Goal: Obtain resource: Download file/media

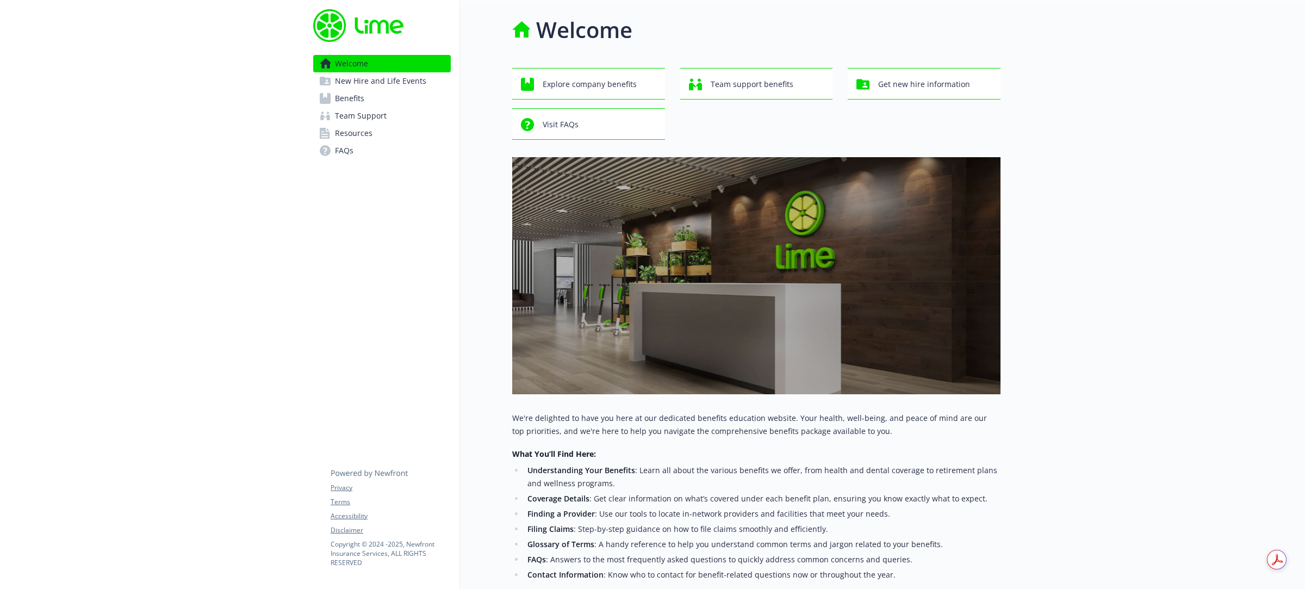
click at [355, 136] on span "Resources" at bounding box center [354, 132] width 38 height 17
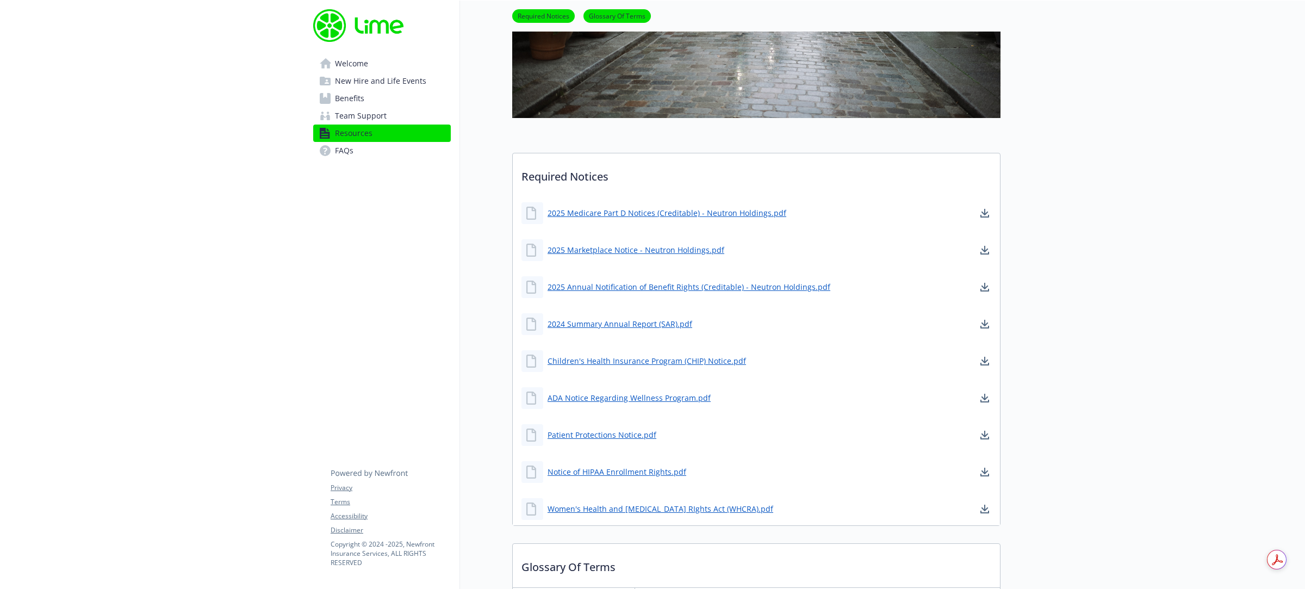
scroll to position [408, 0]
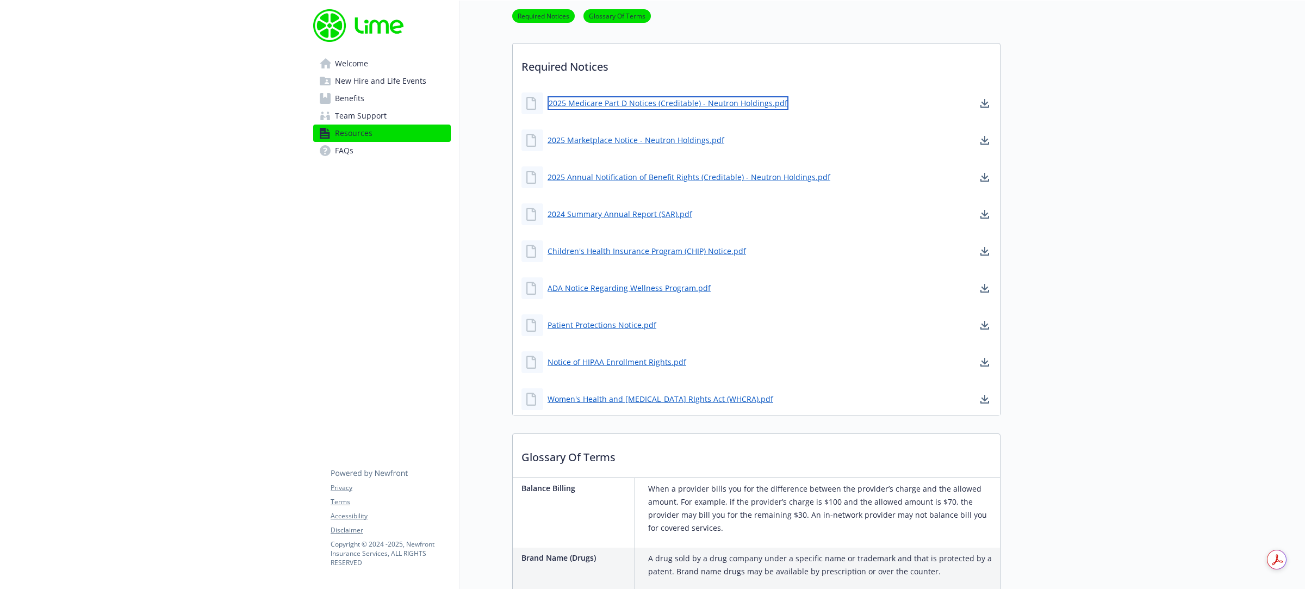
click at [645, 102] on link "2025 Medicare Part D Notices (Creditable) - Neutron Holdings.pdf" at bounding box center [667, 103] width 241 height 14
